Goal: Task Accomplishment & Management: Manage account settings

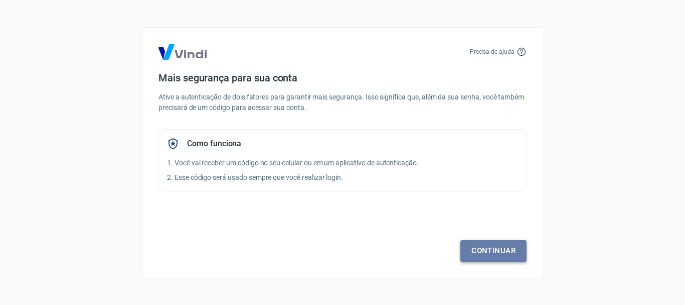
click at [489, 246] on link "Continuar" at bounding box center [494, 250] width 66 height 21
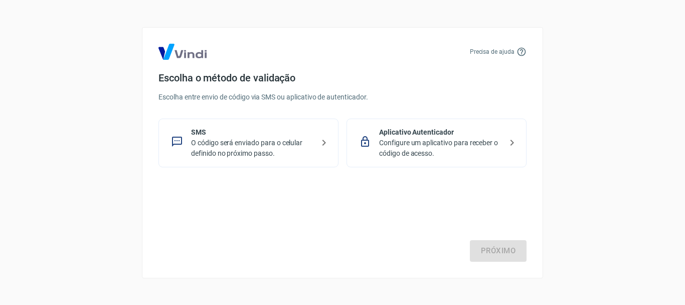
click at [225, 140] on p "O código será enviado para o celular definido no próximo passo." at bounding box center [252, 147] width 123 height 21
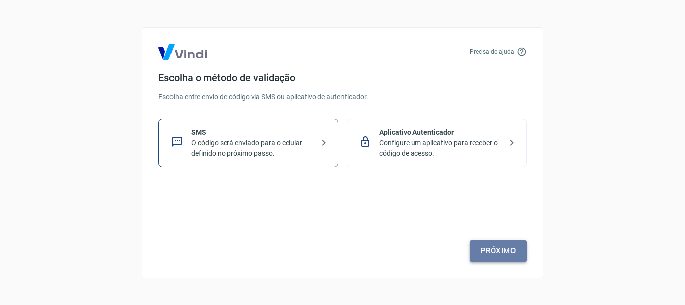
click at [492, 247] on link "Próximo" at bounding box center [498, 250] width 57 height 21
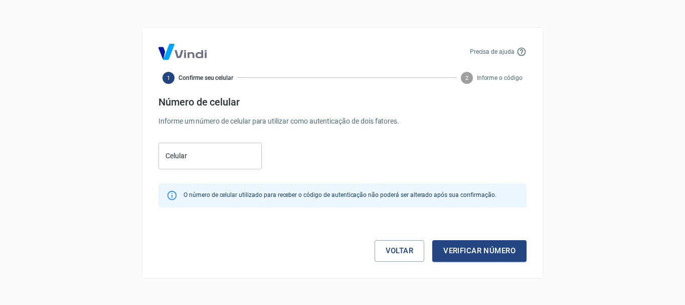
click at [196, 149] on input "Celular" at bounding box center [210, 156] width 103 height 27
paste input "[PHONE_NUMBER]"
type input "[PHONE_NUMBER]"
click at [347, 165] on div "Celular [PHONE_NUMBER] Celular" at bounding box center [343, 154] width 368 height 33
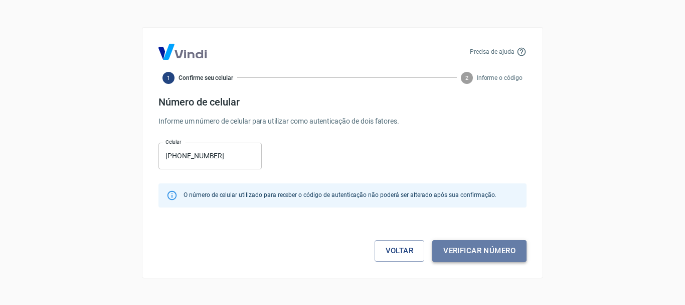
click at [486, 248] on button "Verificar número" at bounding box center [480, 250] width 94 height 21
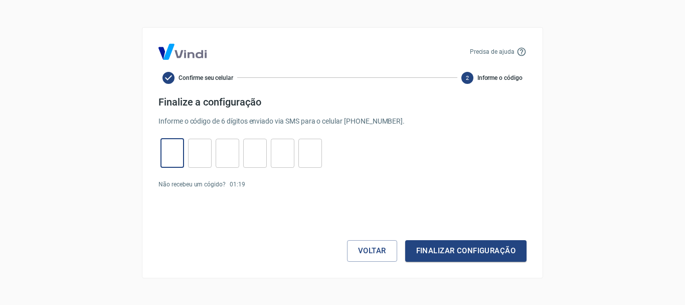
drag, startPoint x: 175, startPoint y: 157, endPoint x: 188, endPoint y: 154, distance: 13.3
click at [174, 157] on input "tel" at bounding box center [173, 153] width 24 height 22
type input "7"
type input "8"
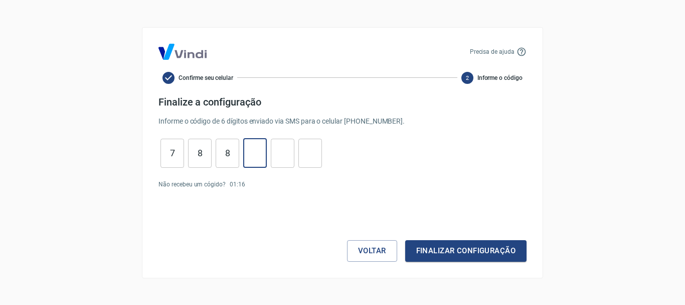
type input "0"
type input "9"
type input "8"
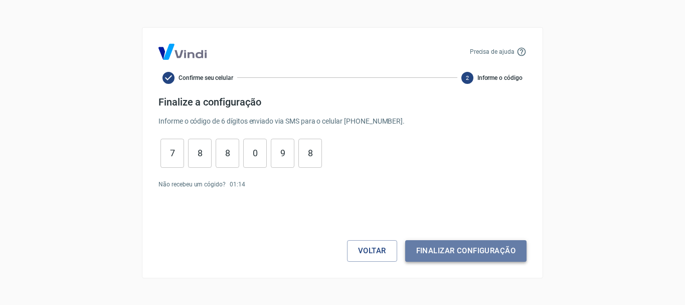
click at [455, 243] on button "Finalizar configuração" at bounding box center [465, 250] width 121 height 21
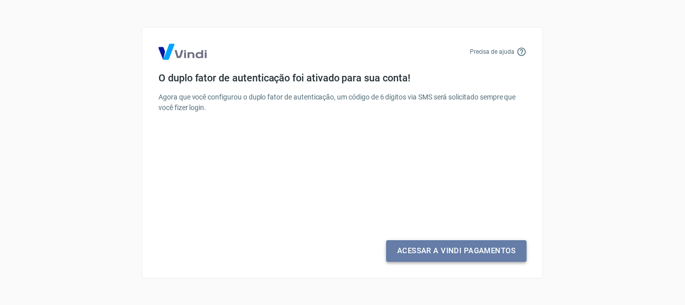
click at [437, 247] on link "Acessar a Vindi Pagamentos" at bounding box center [456, 250] width 141 height 21
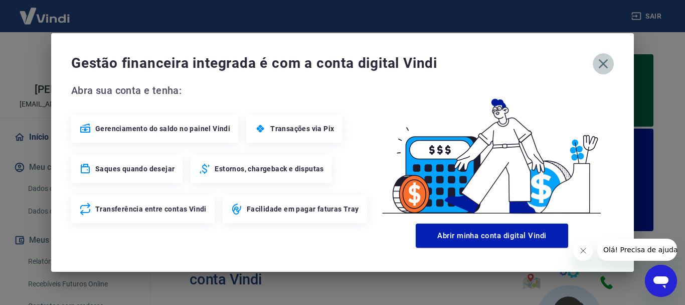
click at [604, 60] on icon "button" at bounding box center [604, 64] width 16 height 16
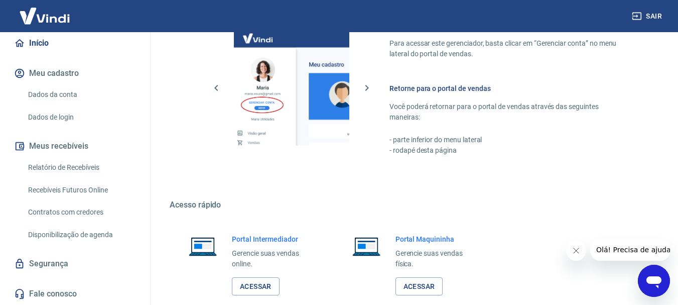
scroll to position [652, 0]
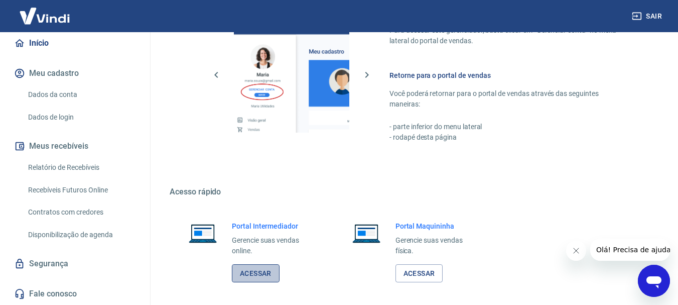
click at [249, 274] on link "Acessar" at bounding box center [256, 273] width 48 height 19
